Goal: Navigation & Orientation: Find specific page/section

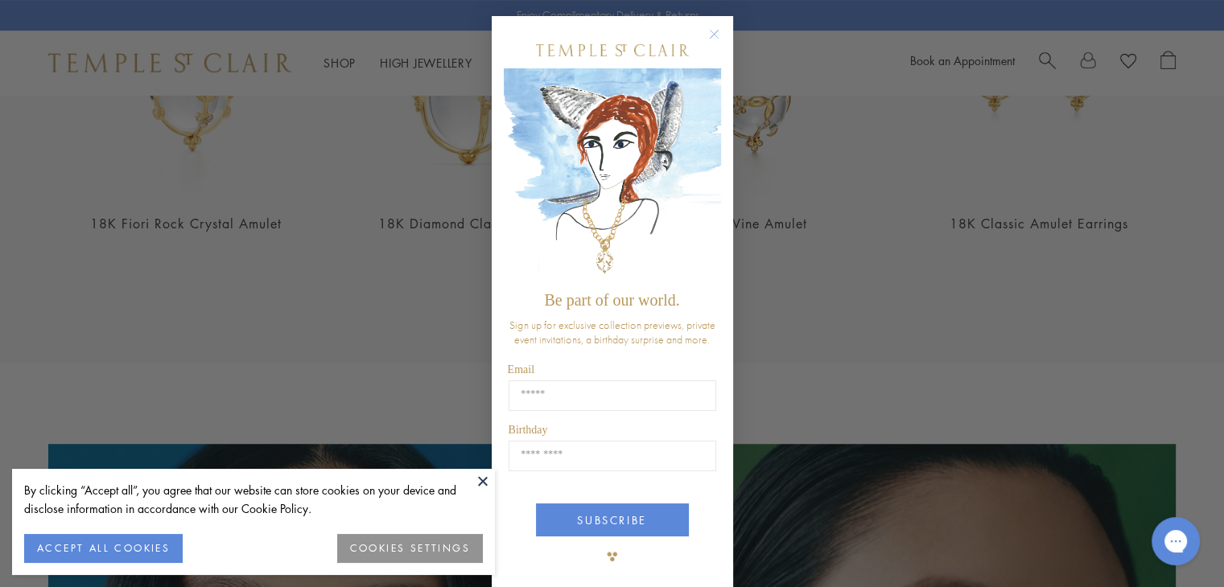
scroll to position [1031, 0]
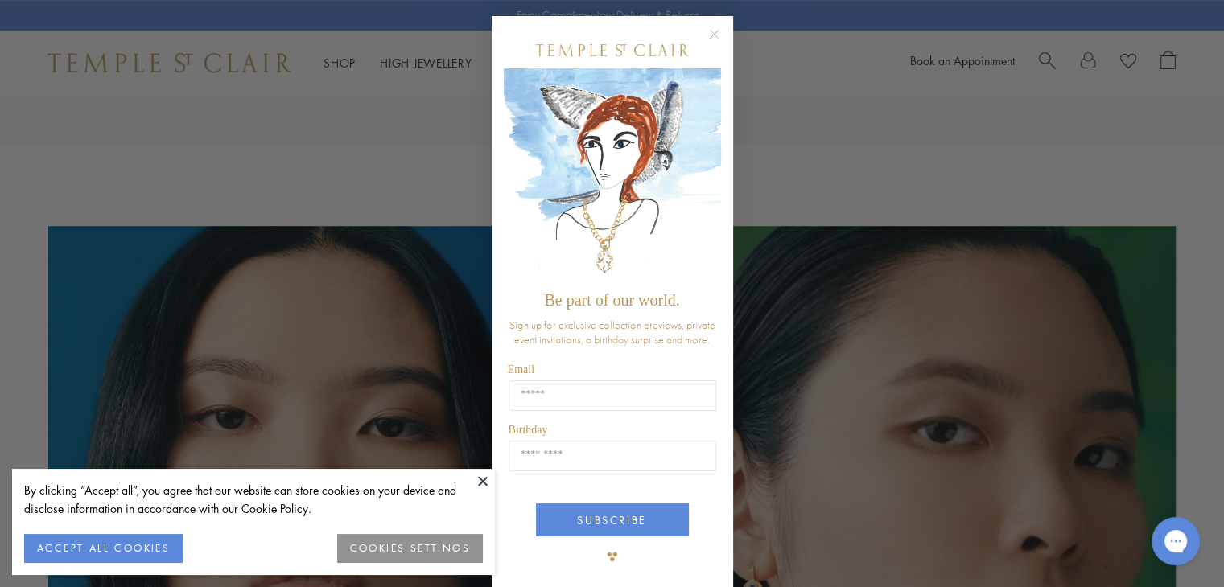
click at [705, 31] on circle "Close dialog" at bounding box center [713, 34] width 19 height 19
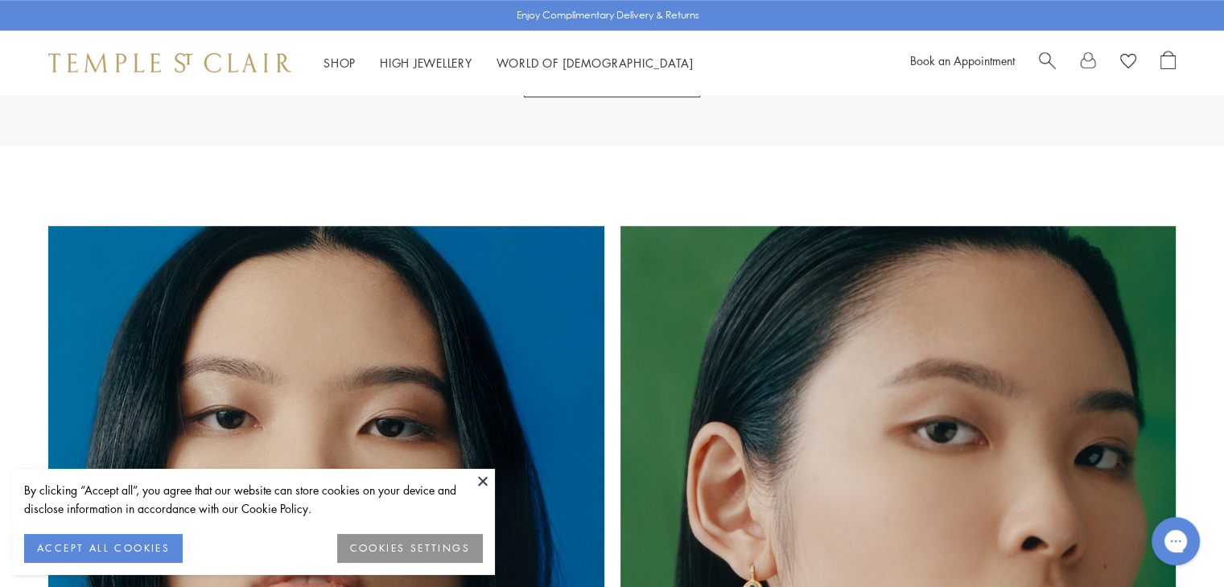
click at [482, 475] on button at bounding box center [483, 481] width 24 height 24
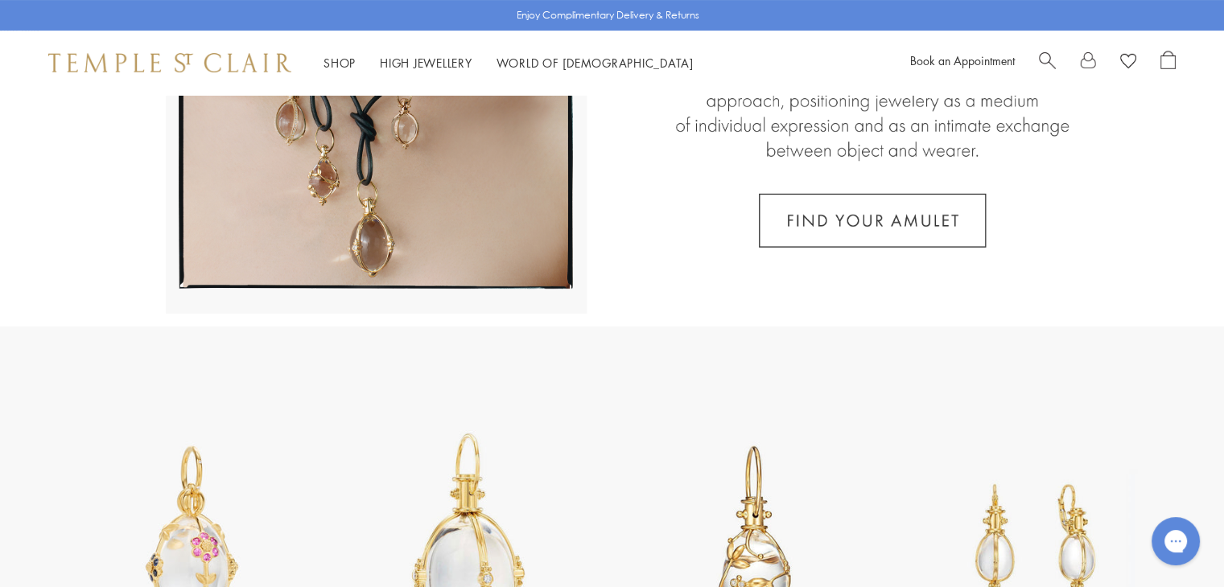
scroll to position [331, 0]
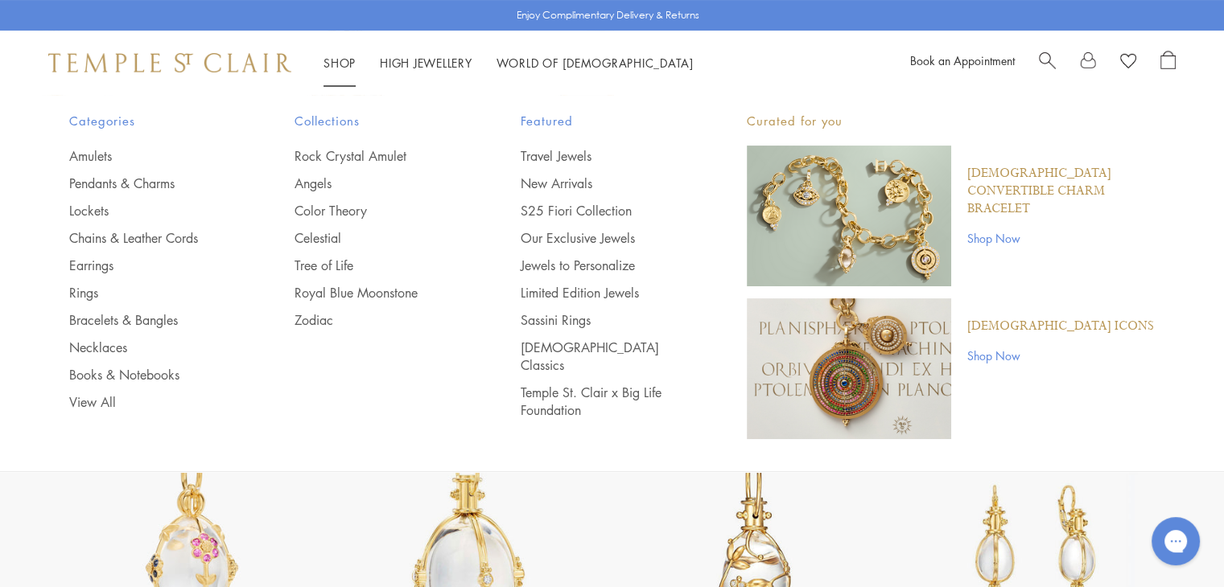
click at [343, 56] on link "Shop Shop" at bounding box center [339, 63] width 32 height 16
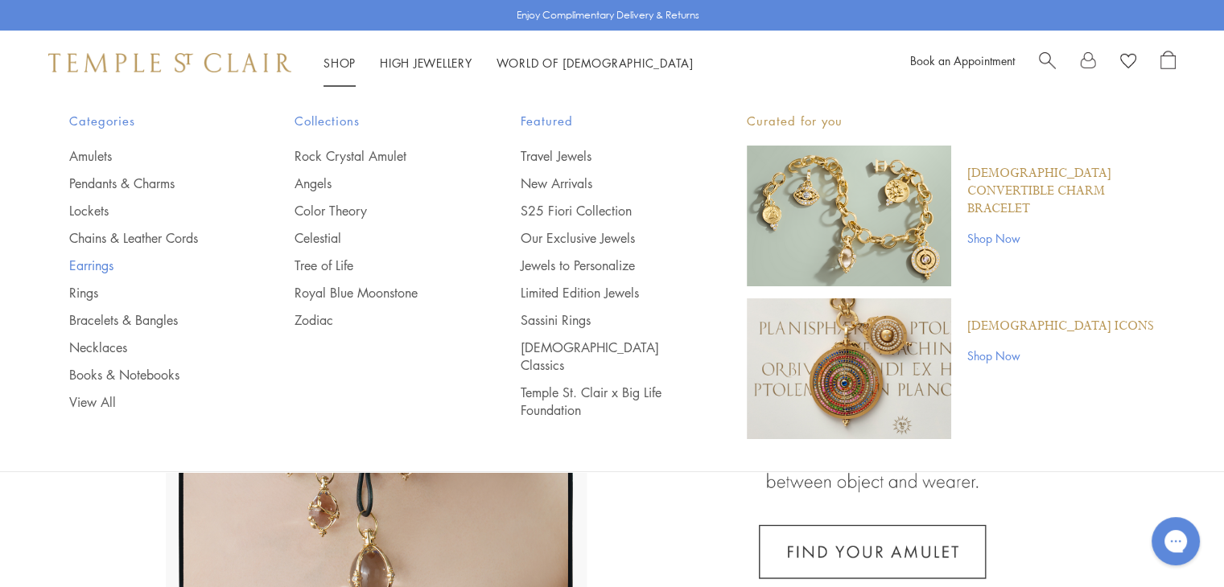
click at [105, 262] on link "Earrings" at bounding box center [150, 266] width 162 height 18
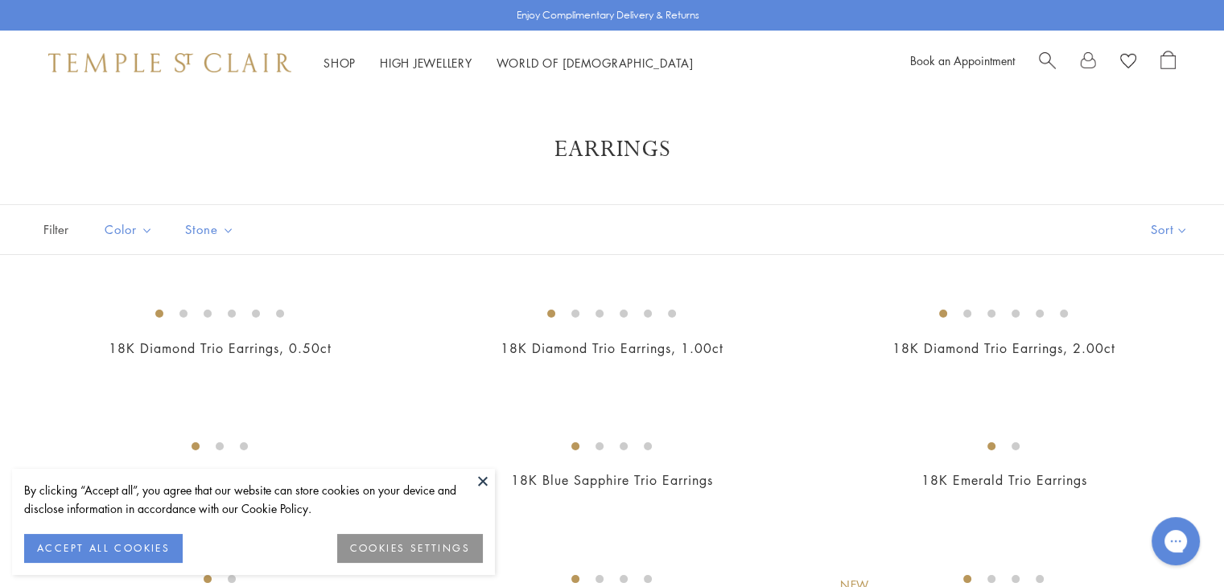
click at [481, 479] on button at bounding box center [483, 481] width 24 height 24
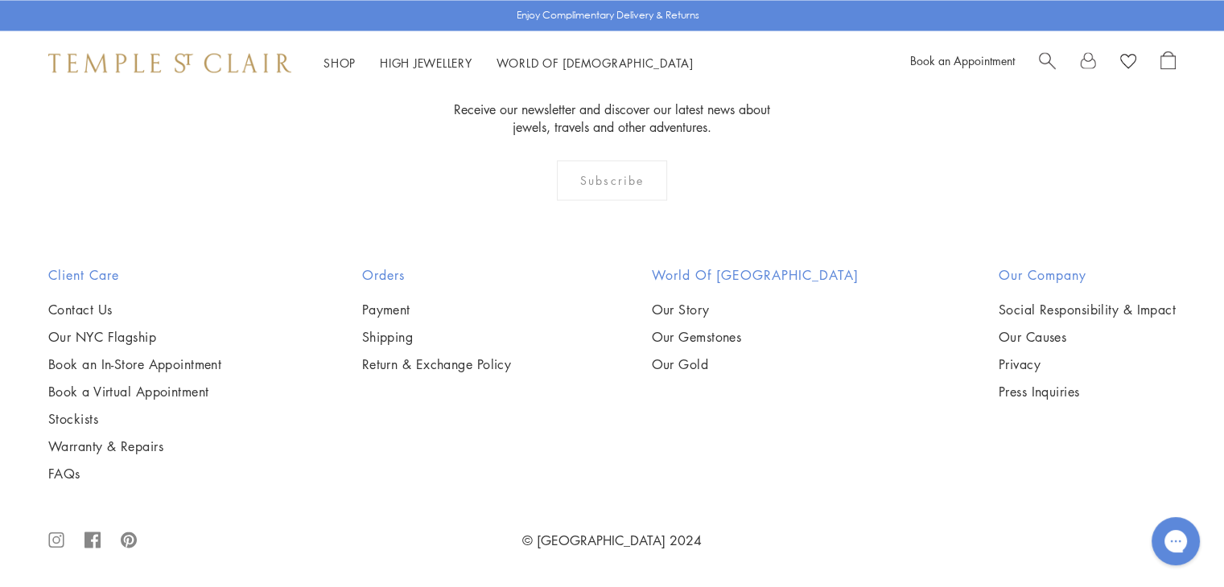
scroll to position [6460, 0]
